Goal: Find specific page/section: Find specific page/section

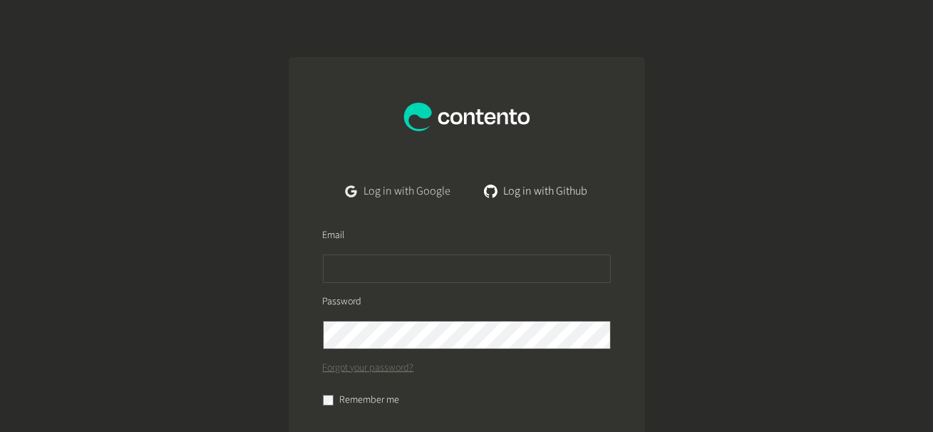
click at [372, 187] on link "Log in with Google" at bounding box center [398, 191] width 128 height 29
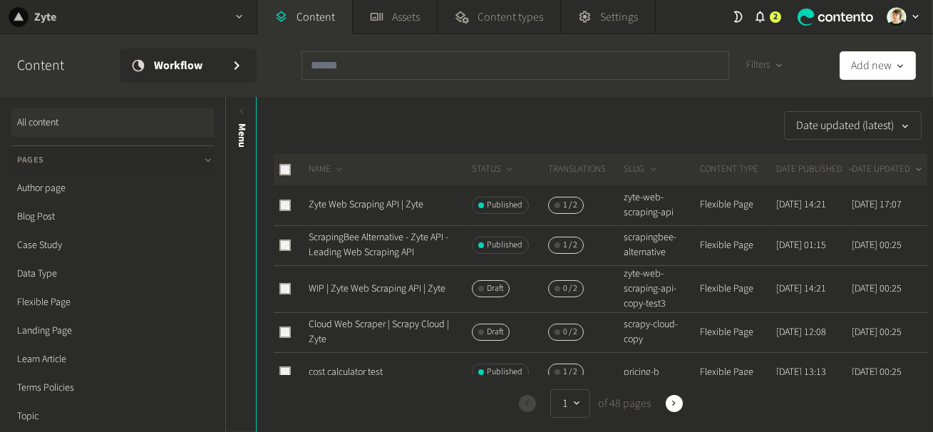
click at [115, 30] on div "Zyte" at bounding box center [128, 17] width 257 height 34
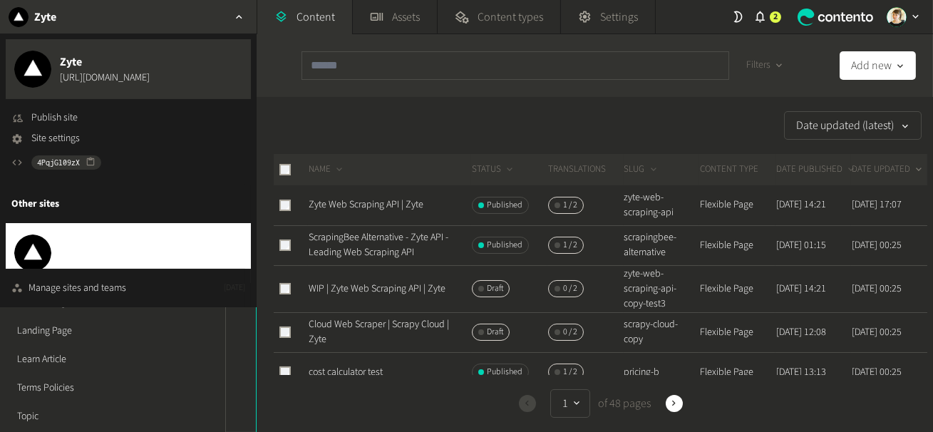
click at [96, 249] on span "Extract Summit Page" at bounding box center [111, 245] width 103 height 17
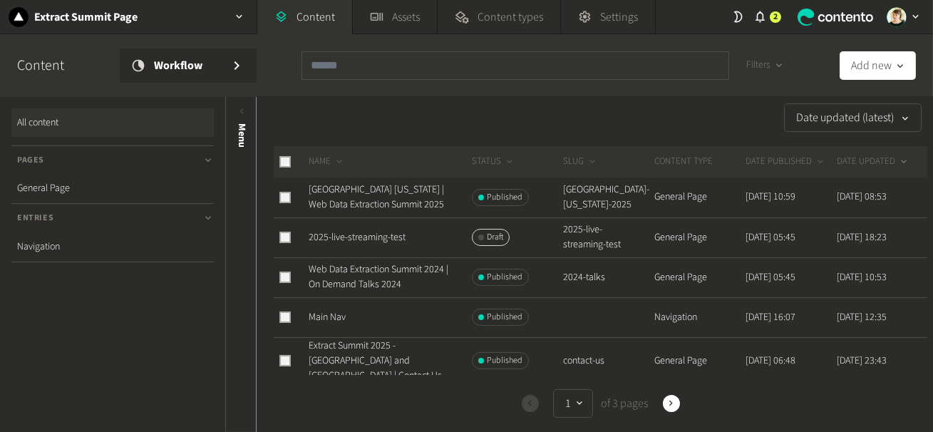
scroll to position [9, 0]
click at [369, 237] on link "2025-live-streaming-test" at bounding box center [357, 237] width 97 height 14
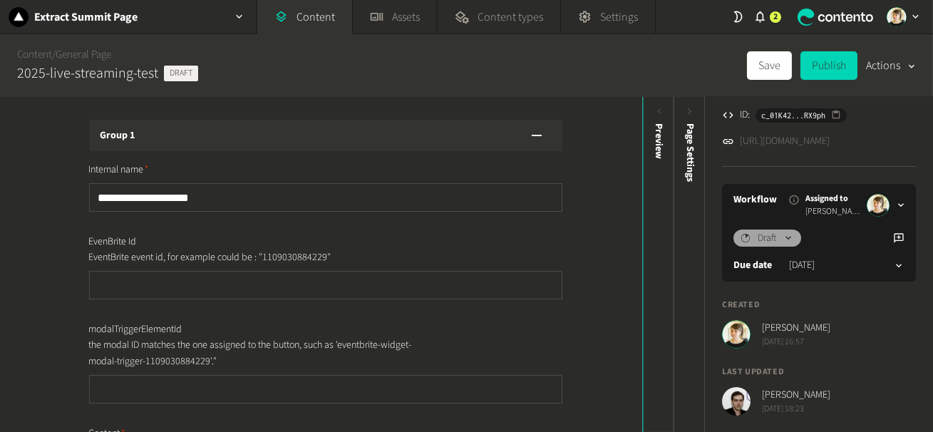
scroll to position [171, 0]
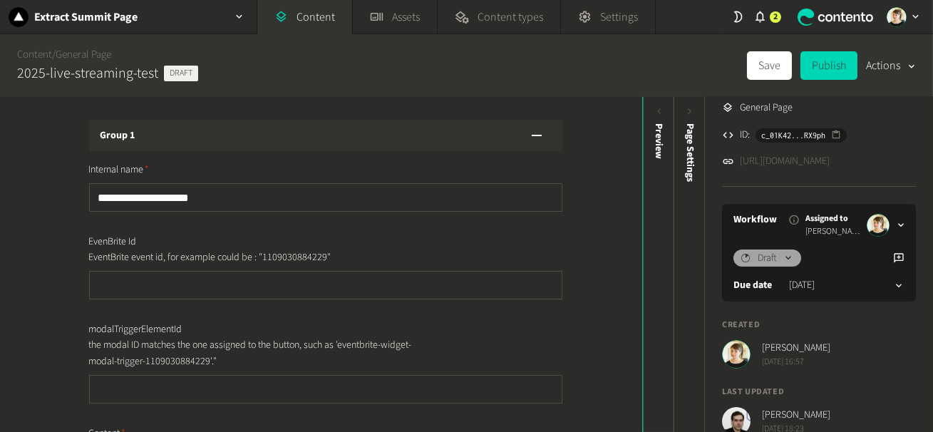
click at [814, 165] on link "[URL][DOMAIN_NAME]" at bounding box center [785, 161] width 90 height 15
click at [654, 187] on div "Preview" at bounding box center [658, 233] width 31 height 257
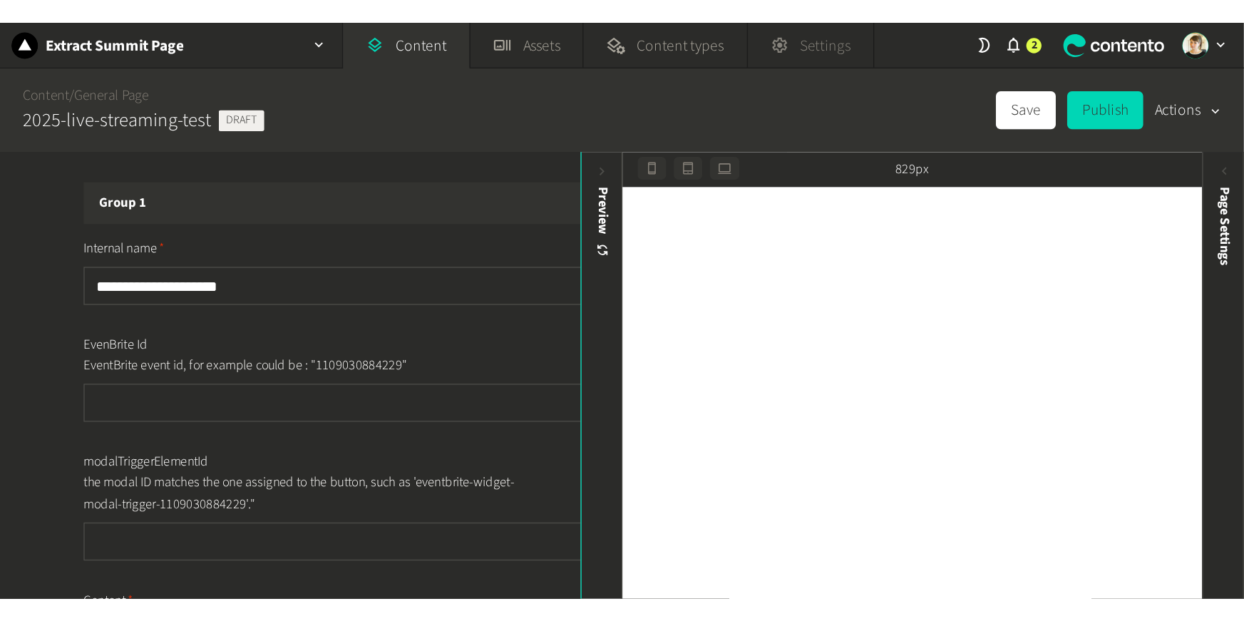
scroll to position [0, 0]
